Goal: Task Accomplishment & Management: Manage account settings

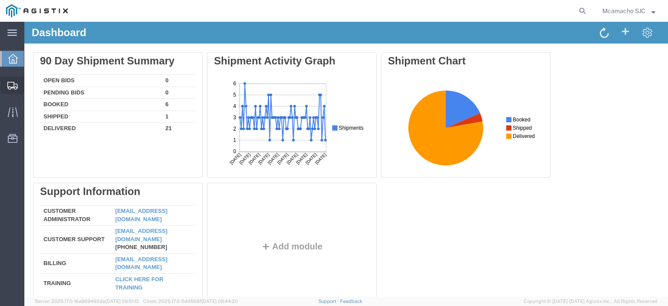
click at [30, 83] on span "Shipments" at bounding box center [27, 85] width 6 height 17
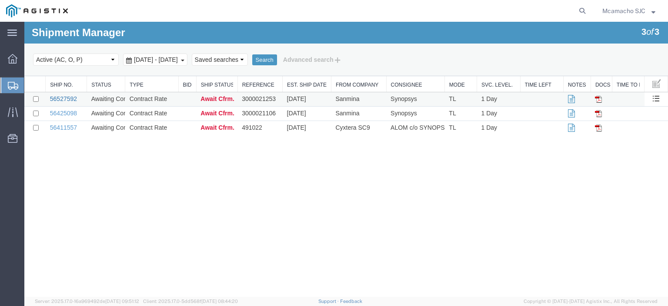
click at [67, 97] on link "56527592" at bounding box center [63, 98] width 27 height 7
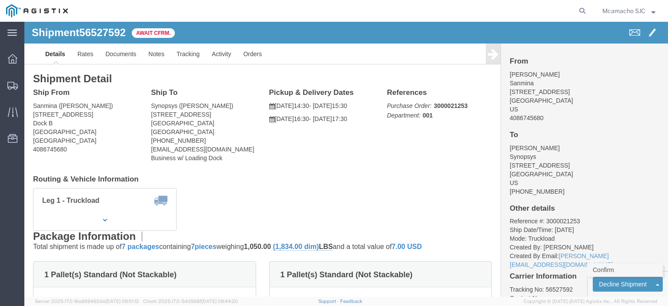
click link "Confirm"
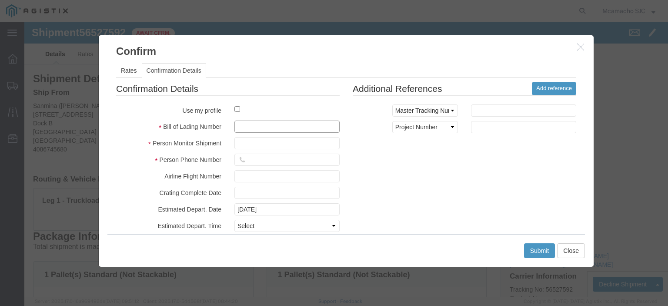
drag, startPoint x: 224, startPoint y: 105, endPoint x: 239, endPoint y: 104, distance: 14.8
click input "text"
paste input "1000974059"
type input "1000974059"
type input "[PERSON_NAME]"
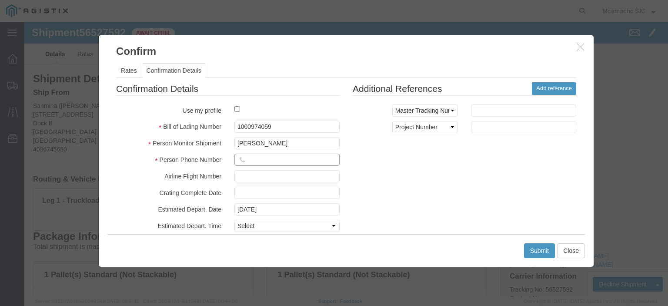
click input "text"
type input "4084571280"
click select "Select Midnight 1 am 2 am 3 am 4 am 5 am 6 am 7 am 8 am 9 am 10 am 11 am 12 Noo…"
select select "1400"
click select "Select Midnight 1 am 2 am 3 am 4 am 5 am 6 am 7 am 8 am 9 am 10 am 11 am 12 Noo…"
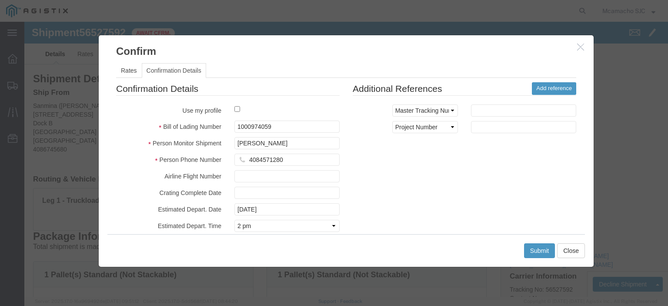
click div "Confirmation Details Use my profile Bill of Lading Number 1000974059 Person Mon…"
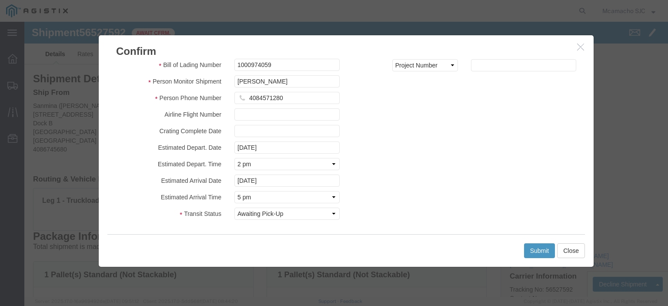
scroll to position [63, 0]
click input "[DATE]"
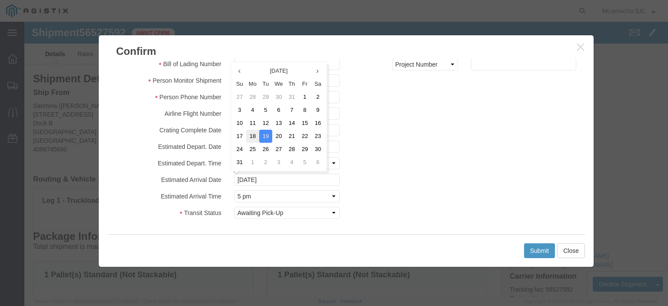
drag, startPoint x: 227, startPoint y: 113, endPoint x: 226, endPoint y: 164, distance: 51.8
click td "18"
type input "[DATE]"
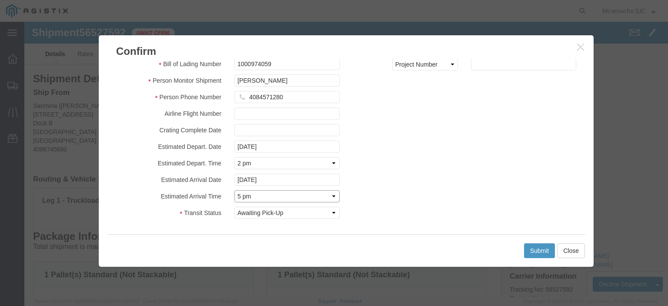
click select "Select Midnight 1 am 2 am 3 am 4 am 5 am 6 am 7 am 8 am 9 am 10 am 11 am 12 Noo…"
select select "1600"
click select "Select Midnight 1 am 2 am 3 am 4 am 5 am 6 am 7 am 8 am 9 am 10 am 11 am 12 Noo…"
click button "Submit"
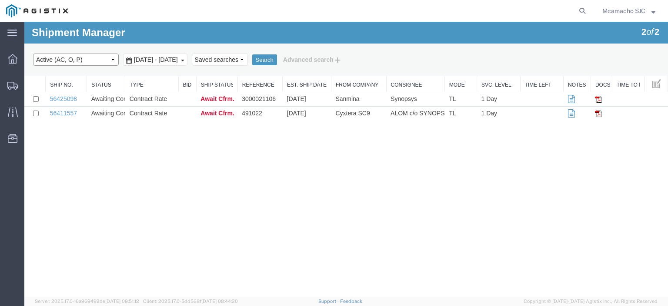
click at [71, 63] on select "Select status Active (AC, O, P) All Approved Awaiting Confirmation (AC) Booked …" at bounding box center [76, 59] width 86 height 12
select select "BOOK"
click at [33, 53] on select "Select status Active (AC, O, P) All Approved Awaiting Confirmation (AC) Booked …" at bounding box center [76, 59] width 86 height 12
click at [277, 59] on button "Search" at bounding box center [264, 59] width 25 height 11
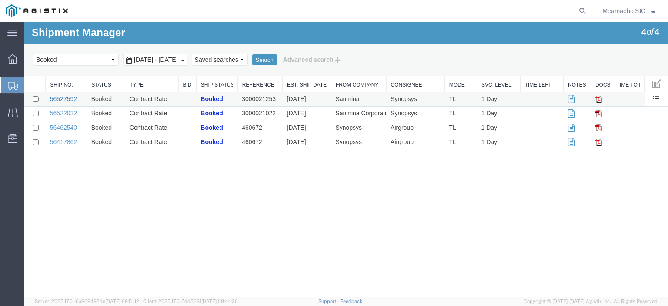
click at [70, 95] on link "56527592" at bounding box center [63, 98] width 27 height 7
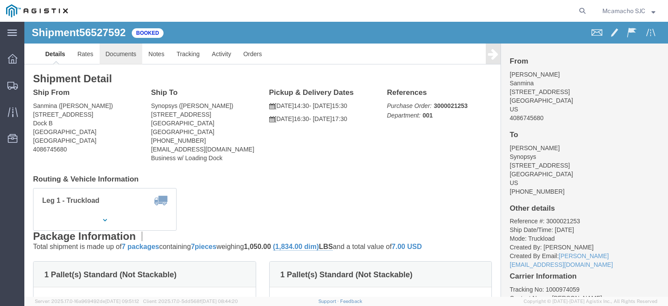
click link "Documents"
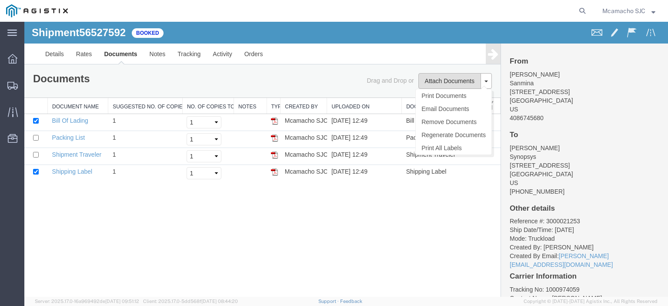
click at [460, 80] on button "Attach Documents" at bounding box center [449, 81] width 63 height 16
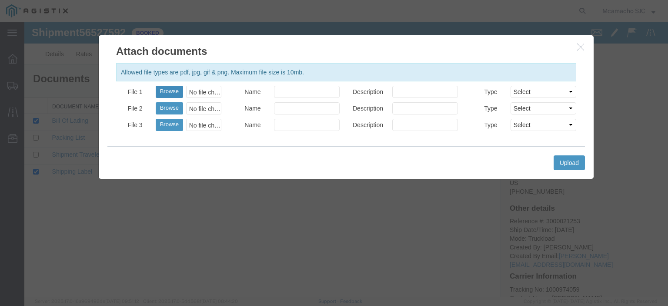
click at [164, 90] on button "Browse" at bounding box center [169, 92] width 27 height 12
type input "C:\fakepath\1000974059.pdf"
click at [296, 90] on input "Name" at bounding box center [307, 92] width 66 height 12
type input "AIRGROUP"
click at [405, 90] on input "Description" at bounding box center [425, 92] width 66 height 12
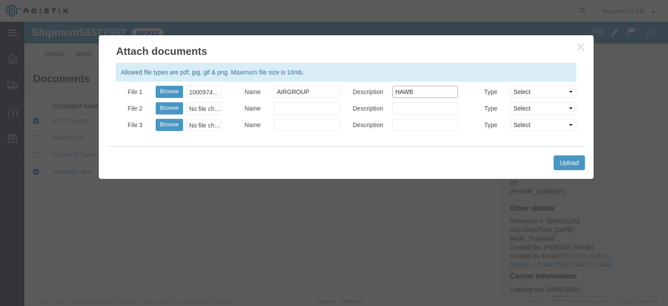
type input "HAWB"
click at [519, 87] on select "Select AWB Label Bill of Lading/Air Waybill Certificate of Origin (English) Cla…" at bounding box center [544, 92] width 66 height 12
select select "BILL_OF_LADING"
click at [511, 86] on select "Select AWB Label Bill of Lading/Air Waybill Certificate of Origin (English) Cla…" at bounding box center [544, 92] width 66 height 12
click at [205, 91] on div "1000974059.pdf" at bounding box center [203, 92] width 35 height 12
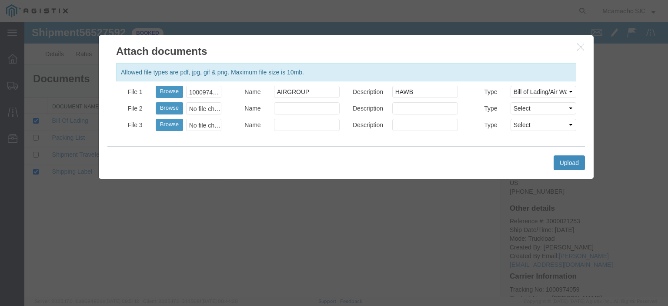
click at [569, 155] on button "Upload" at bounding box center [569, 162] width 31 height 15
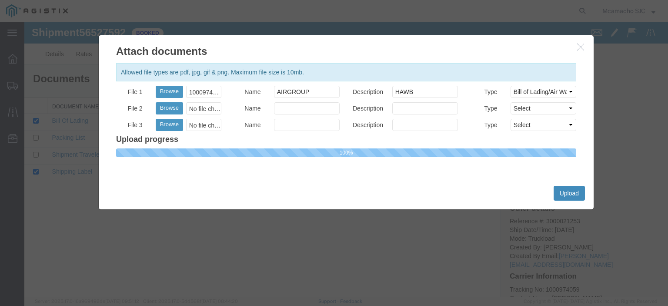
select select
